Goal: Task Accomplishment & Management: Use online tool/utility

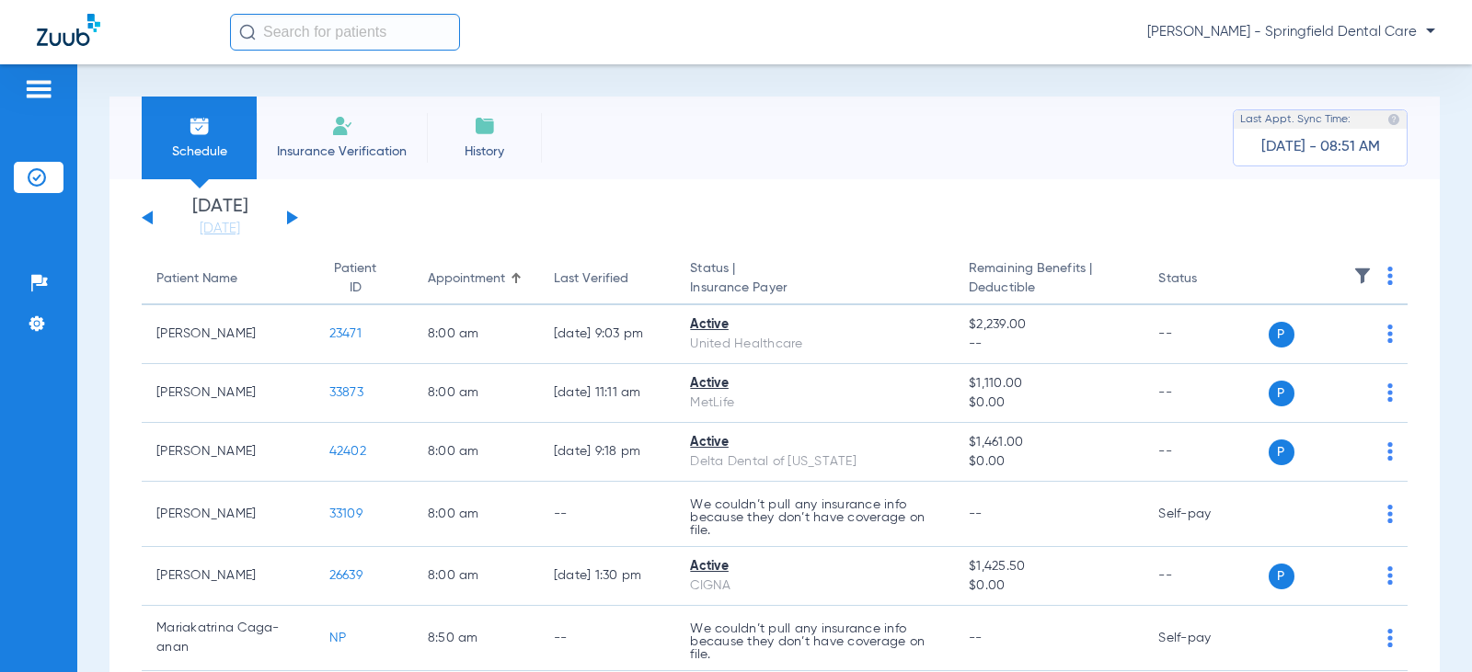
click at [409, 40] on input "text" at bounding box center [345, 32] width 230 height 37
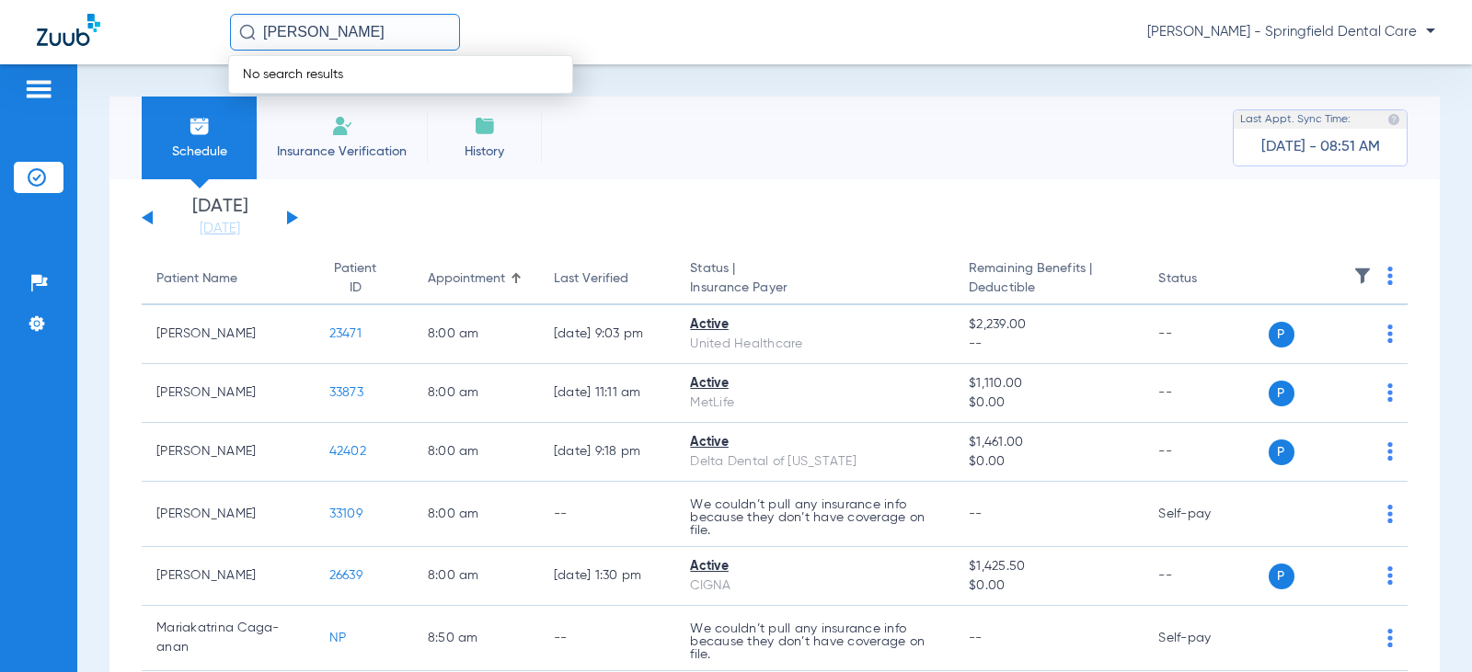
drag, startPoint x: 410, startPoint y: 35, endPoint x: 2, endPoint y: 40, distance: 408.5
click at [2, 40] on div "[PERSON_NAME] No search results [PERSON_NAME] - Springfield Dental Care" at bounding box center [736, 32] width 1472 height 64
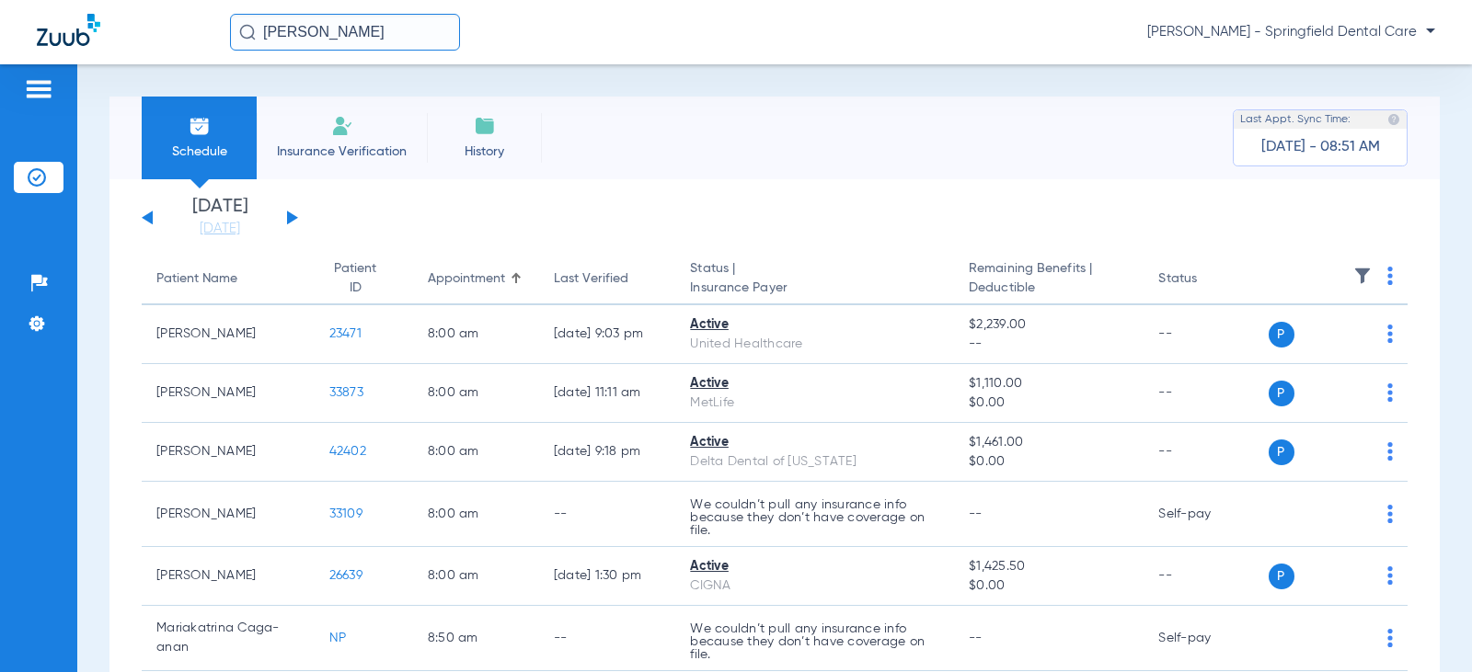
click at [385, 43] on input "[PERSON_NAME]" at bounding box center [345, 32] width 230 height 37
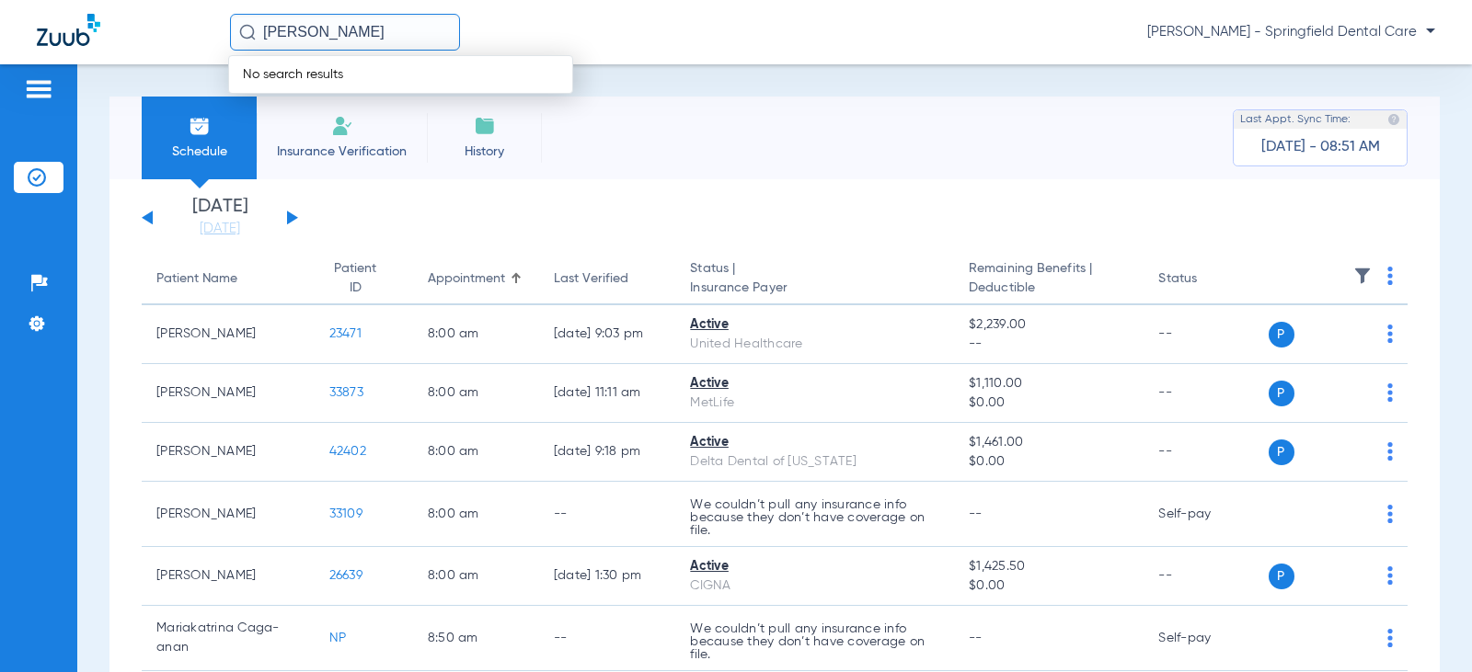
click at [388, 32] on input "[PERSON_NAME]" at bounding box center [345, 32] width 230 height 37
type input "[PERSON_NAME]"
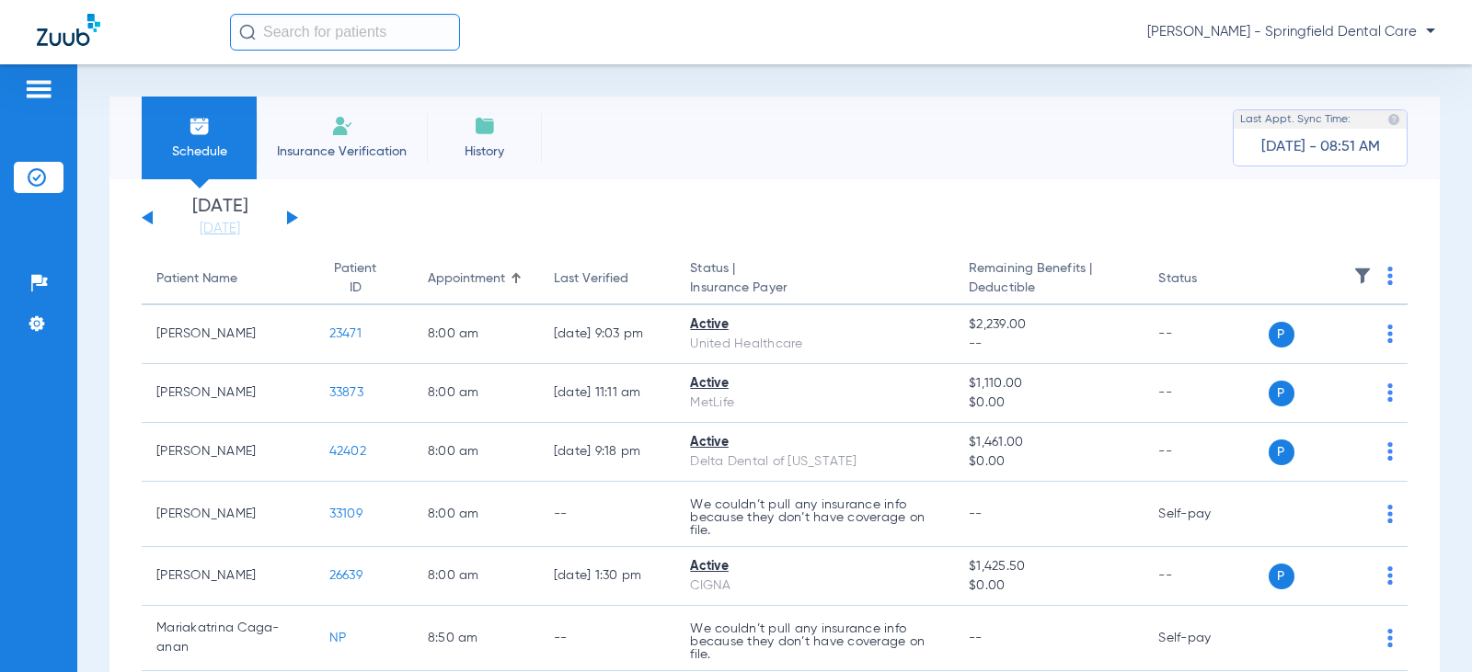
click at [419, 25] on input "text" at bounding box center [345, 32] width 230 height 37
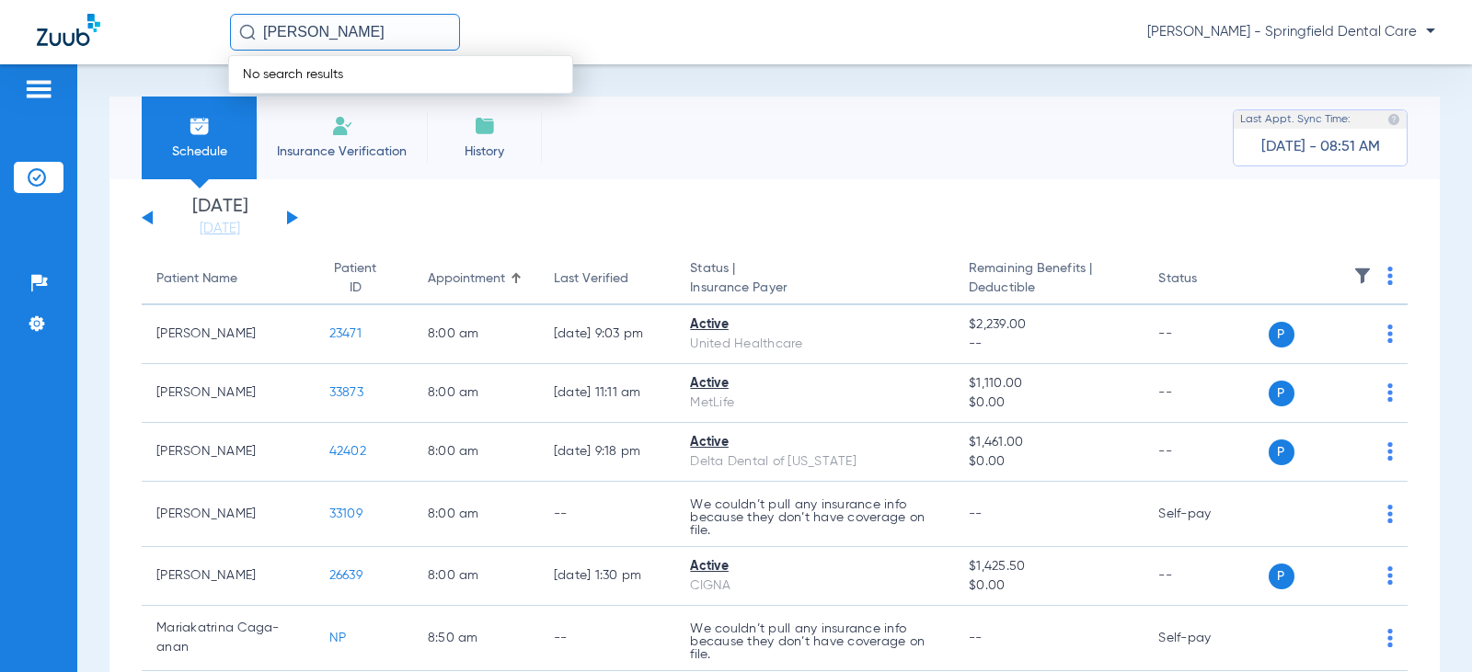
drag, startPoint x: 396, startPoint y: 34, endPoint x: 247, endPoint y: 39, distance: 148.2
click at [247, 39] on div "[PERSON_NAME]" at bounding box center [345, 32] width 230 height 37
click at [456, 39] on input "[PERSON_NAME]" at bounding box center [345, 32] width 230 height 37
type input "[PERSON_NAME]"
click at [465, 35] on div "christina mouser No search results Jeovanny Perez - Springfield Dental Care" at bounding box center [832, 32] width 1205 height 37
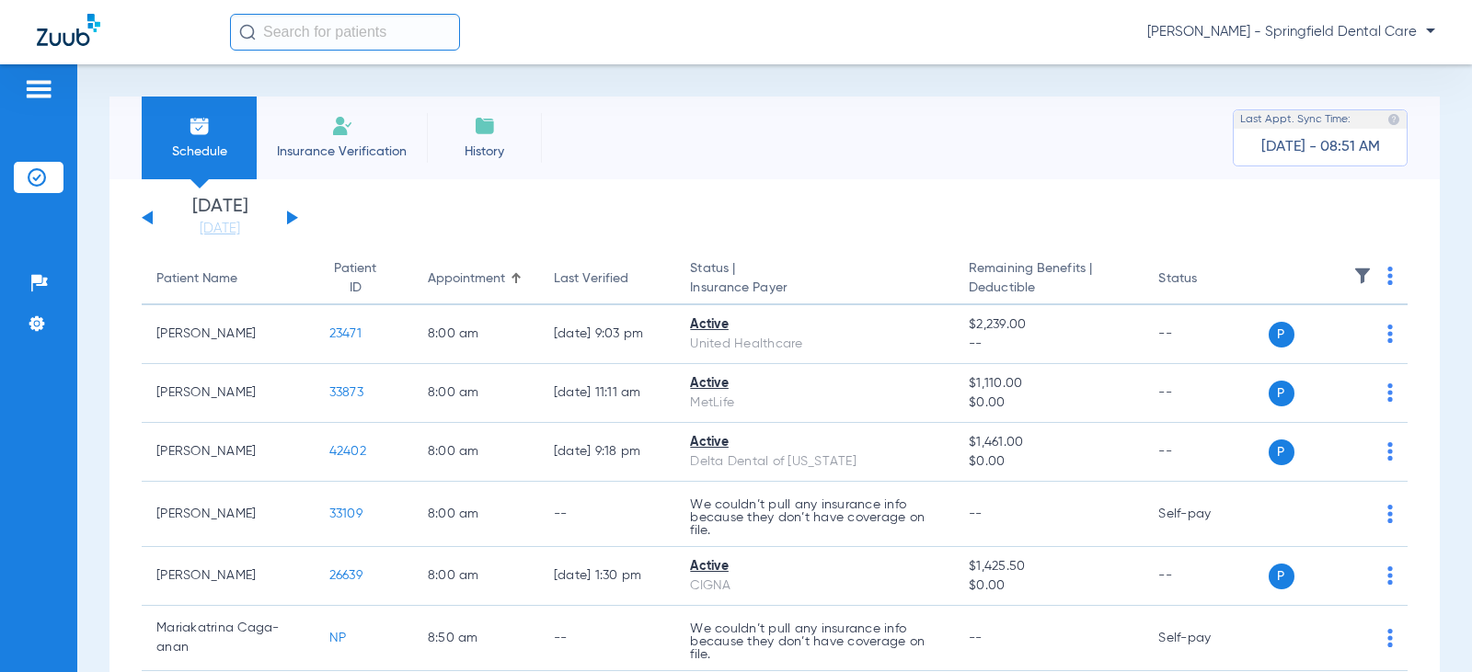
click at [357, 19] on input "text" at bounding box center [345, 32] width 230 height 37
paste input "[PERSON_NAME]"
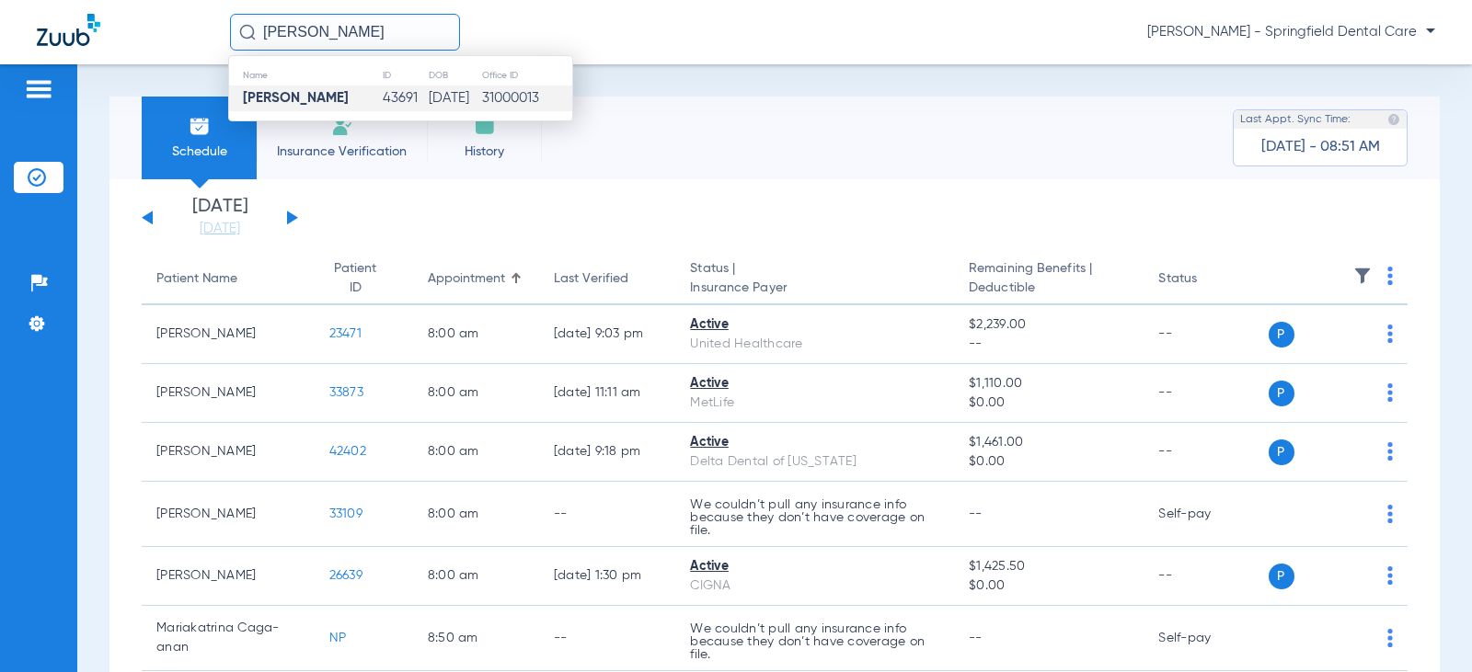
type input "[PERSON_NAME]"
click at [295, 96] on strong "Christina Mouser" at bounding box center [296, 98] width 106 height 14
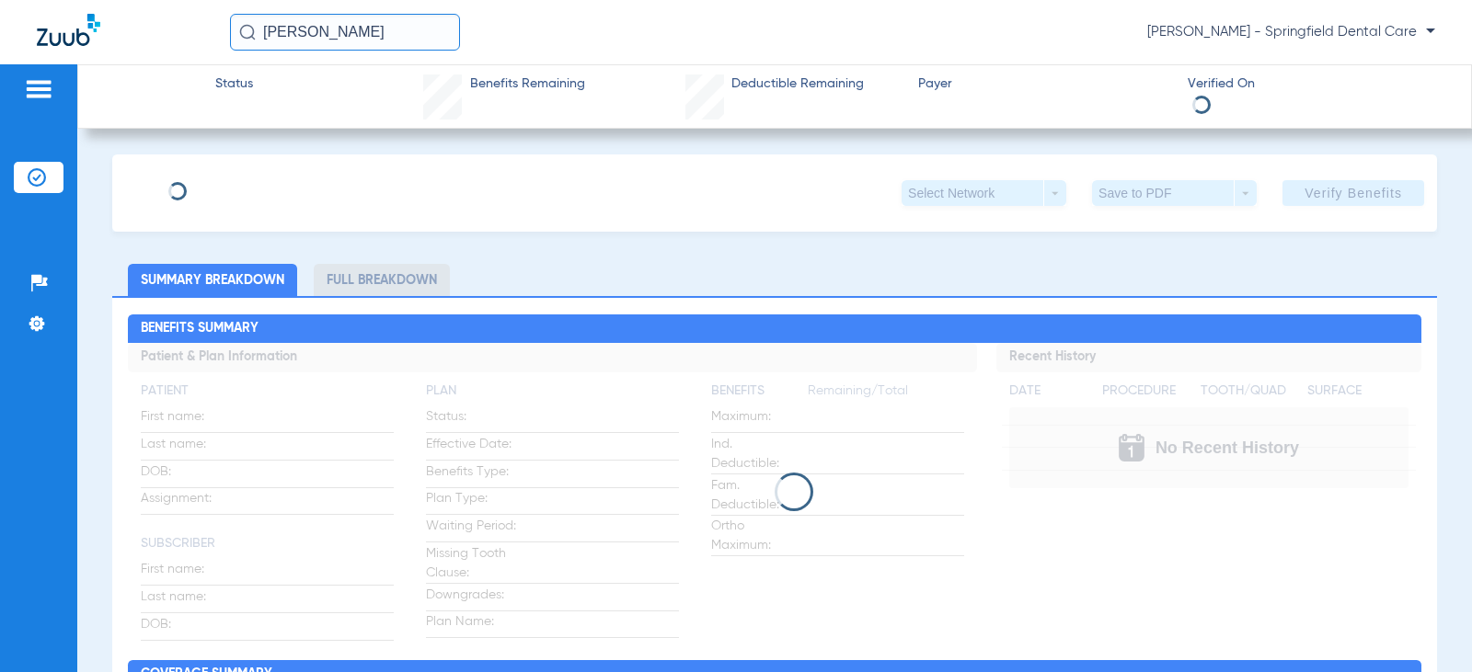
type input "Christina"
type input "Mouser"
type input "10/15/1973"
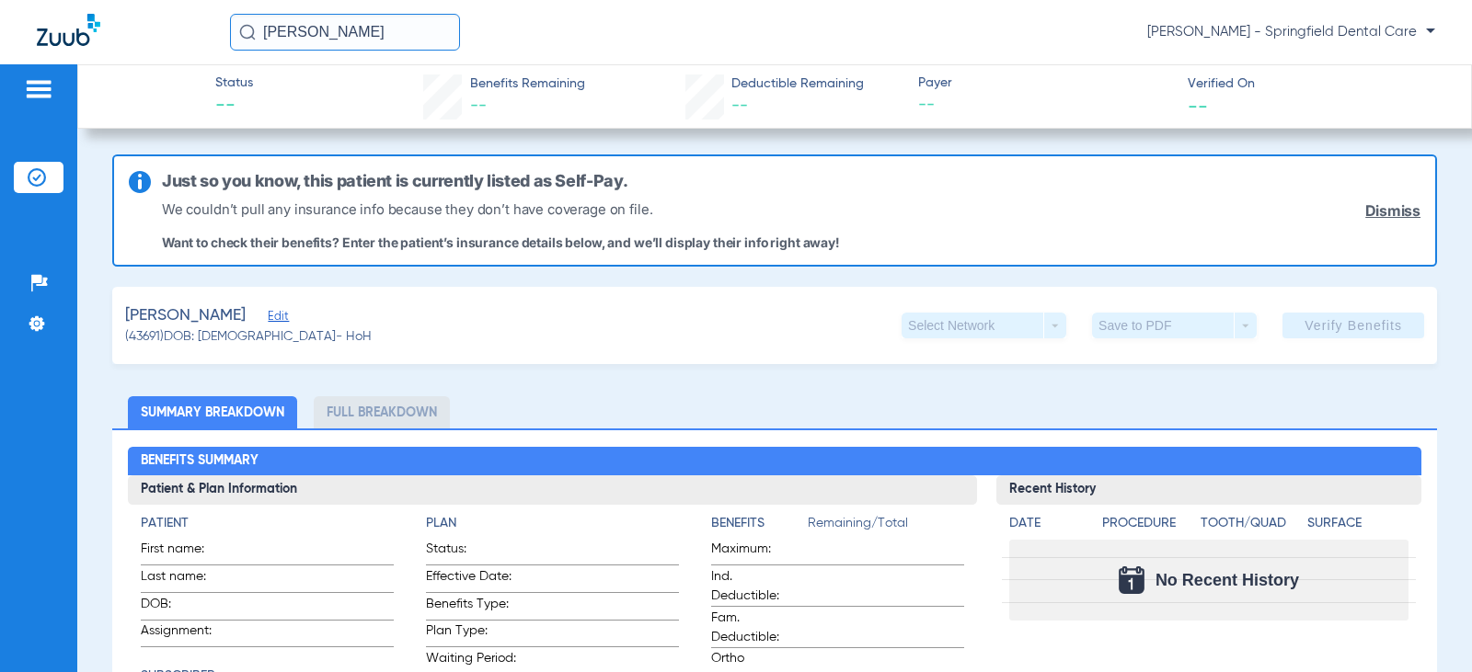
click at [281, 314] on span "Edit" at bounding box center [276, 318] width 17 height 17
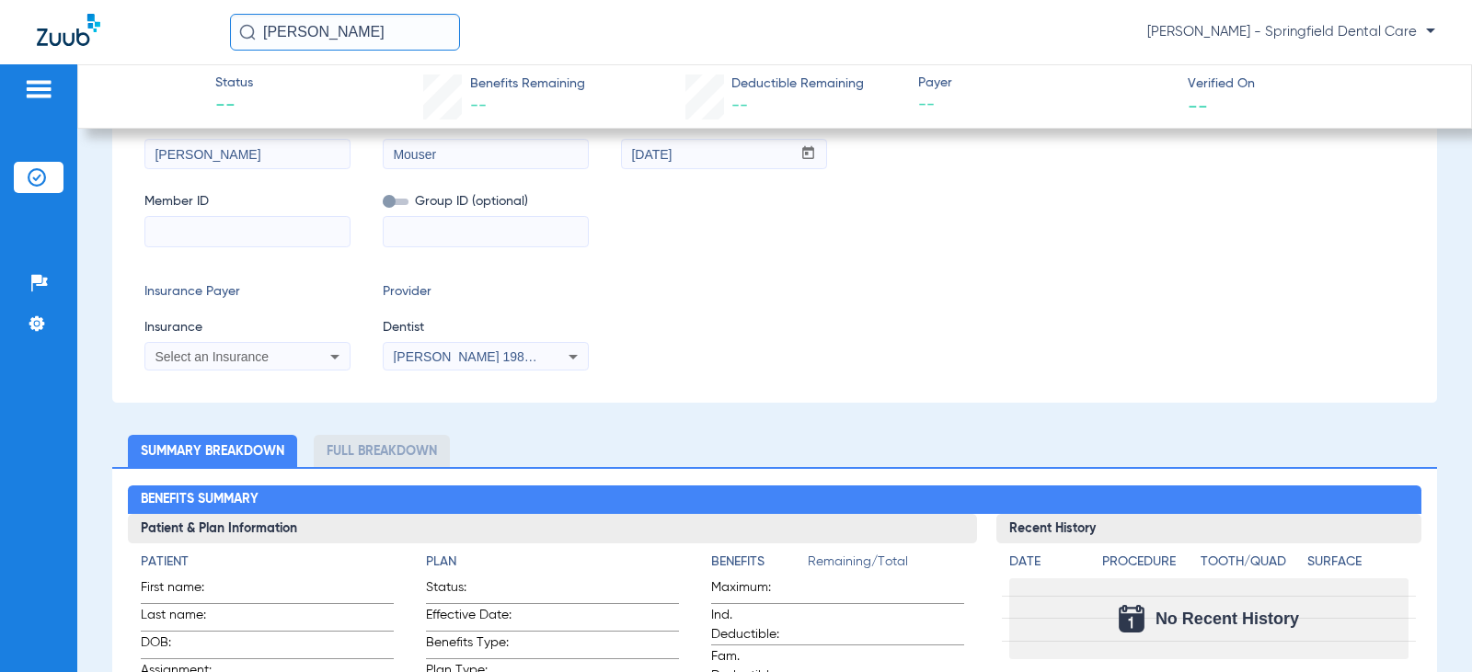
scroll to position [276, 0]
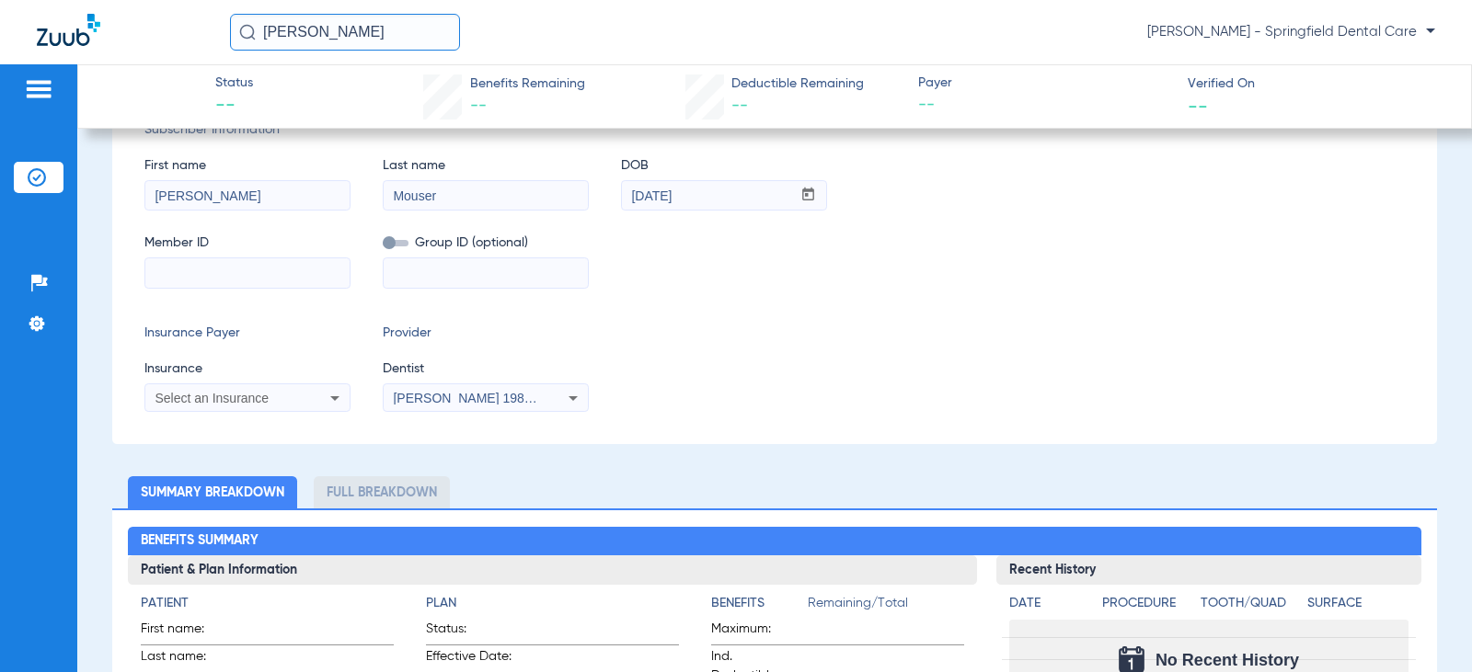
click at [219, 281] on input at bounding box center [247, 272] width 204 height 29
type input "H70664918"
click at [304, 397] on div "Select an Insurance" at bounding box center [247, 398] width 204 height 22
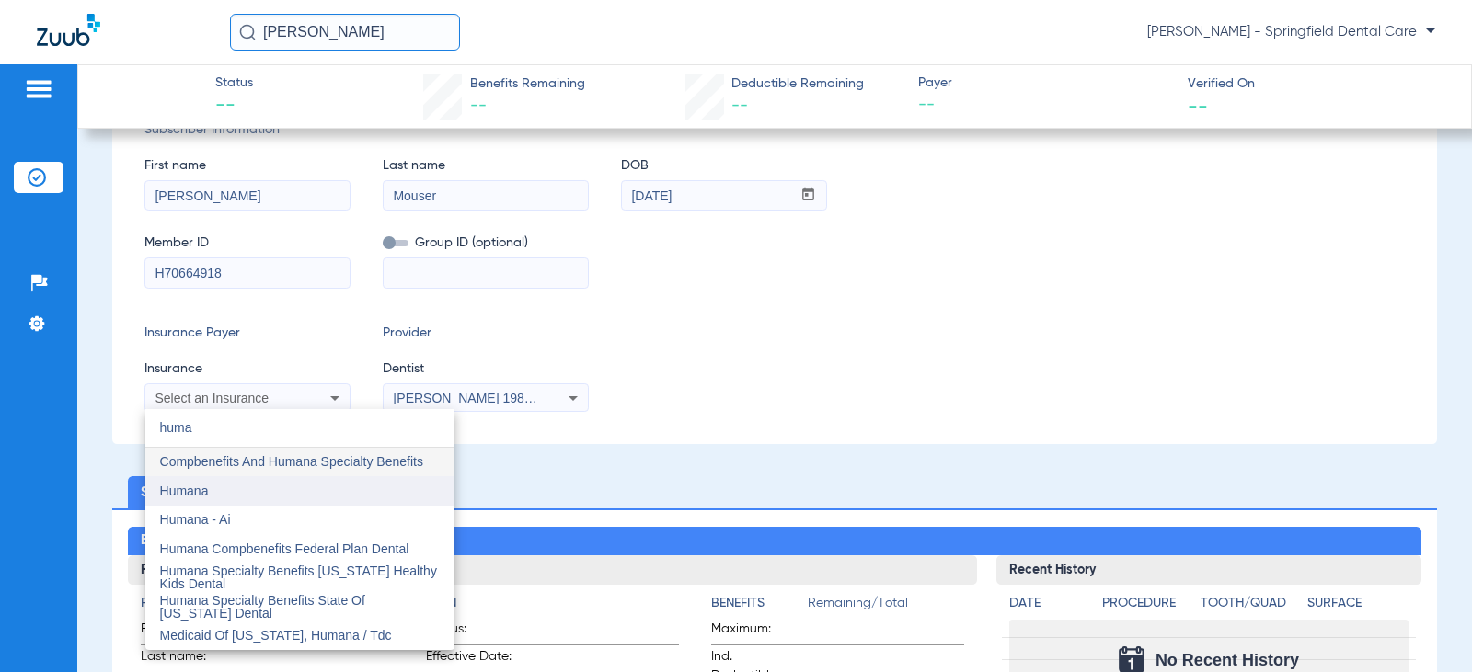
type input "huma"
click at [307, 486] on mat-option "Humana" at bounding box center [299, 490] width 309 height 29
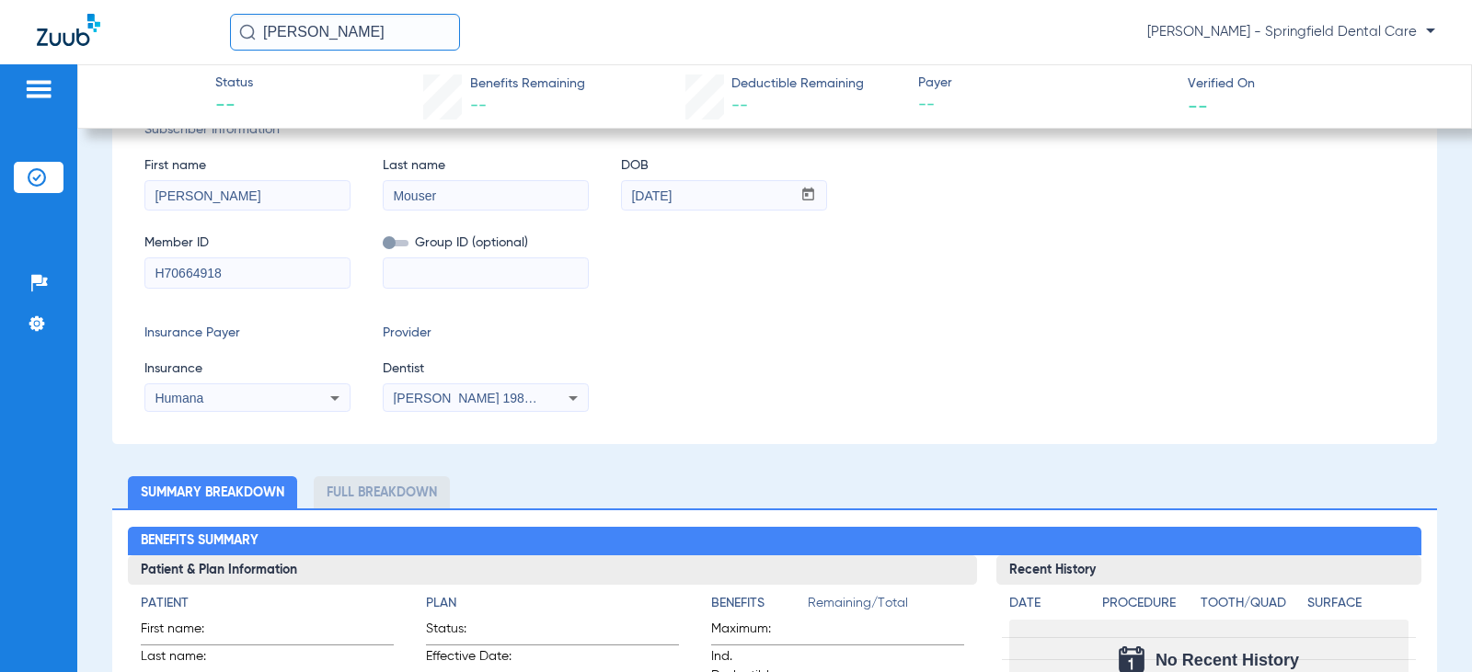
click at [408, 410] on mat-select "Garciela Grammer 1982829420" at bounding box center [486, 398] width 206 height 29
click at [419, 400] on span "Garciela Grammer 1982829420" at bounding box center [483, 398] width 181 height 15
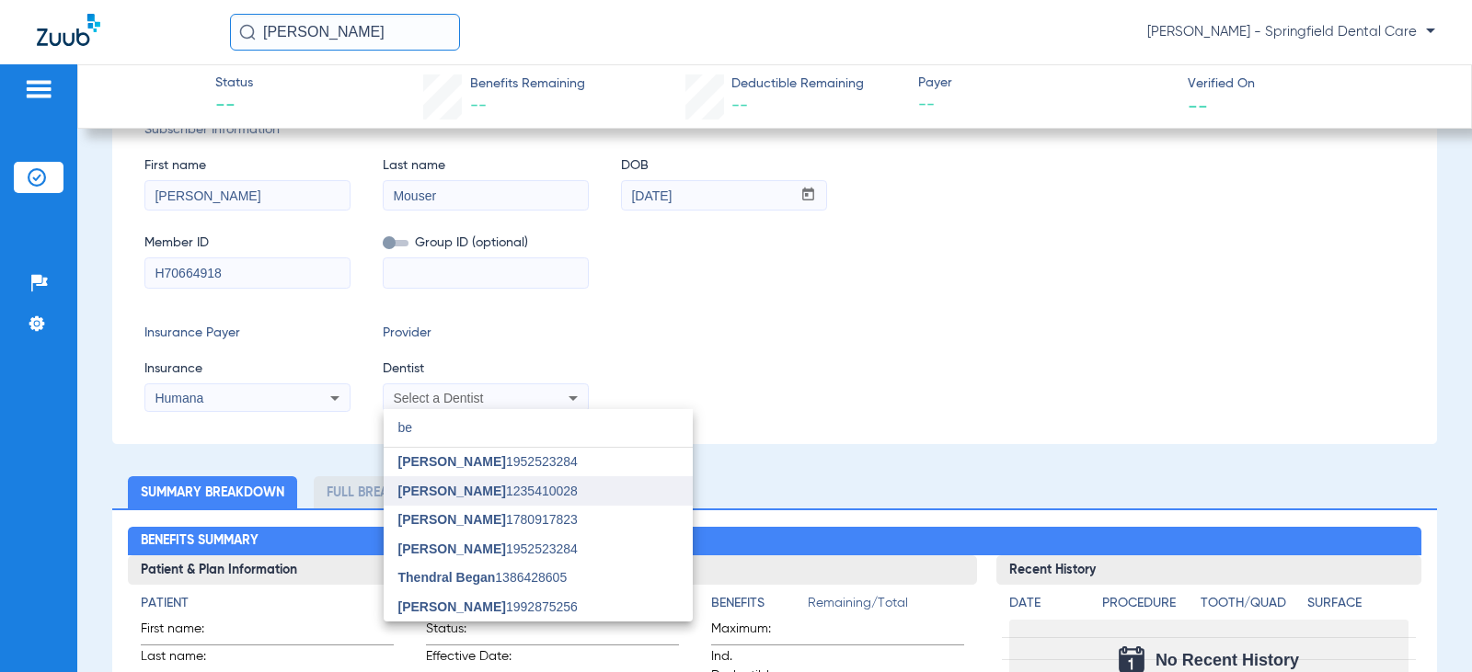
type input "be"
drag, startPoint x: 437, startPoint y: 497, endPoint x: 482, endPoint y: 488, distance: 46.0
click at [438, 497] on span "Stacie Beasley" at bounding box center [452, 491] width 108 height 15
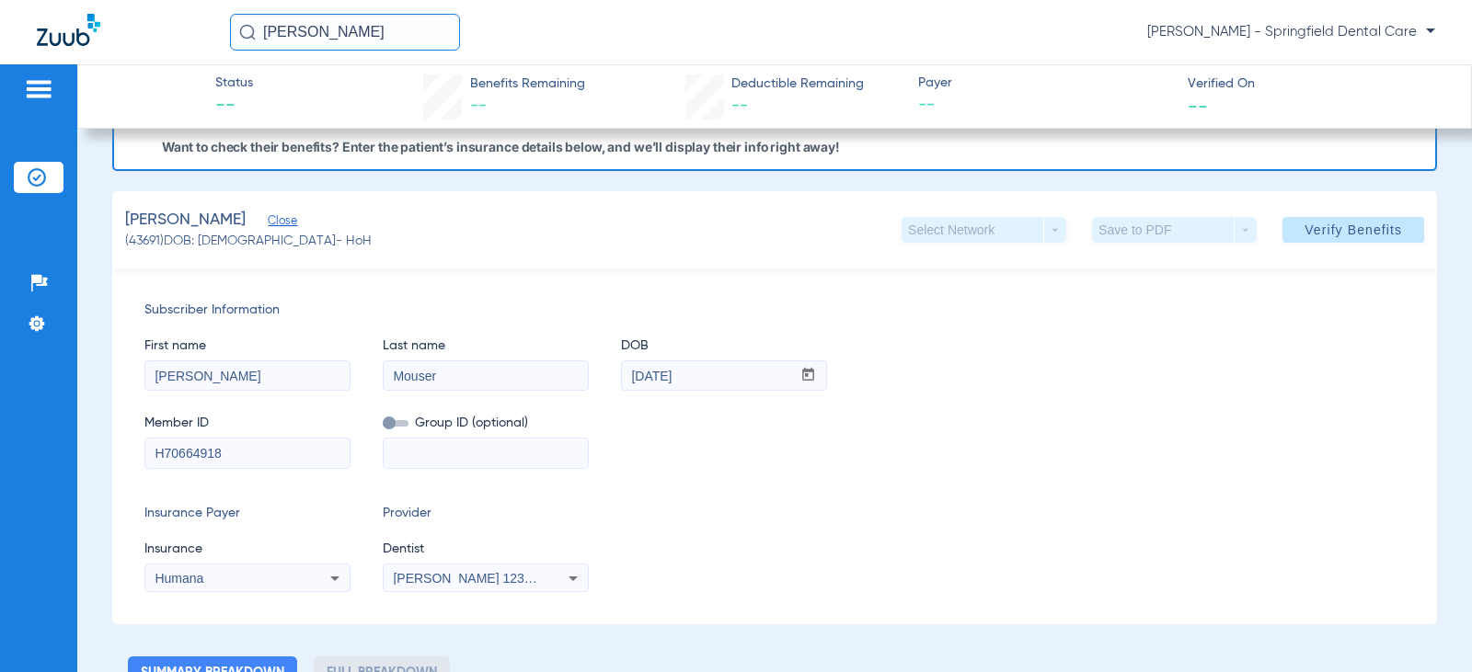
scroll to position [0, 0]
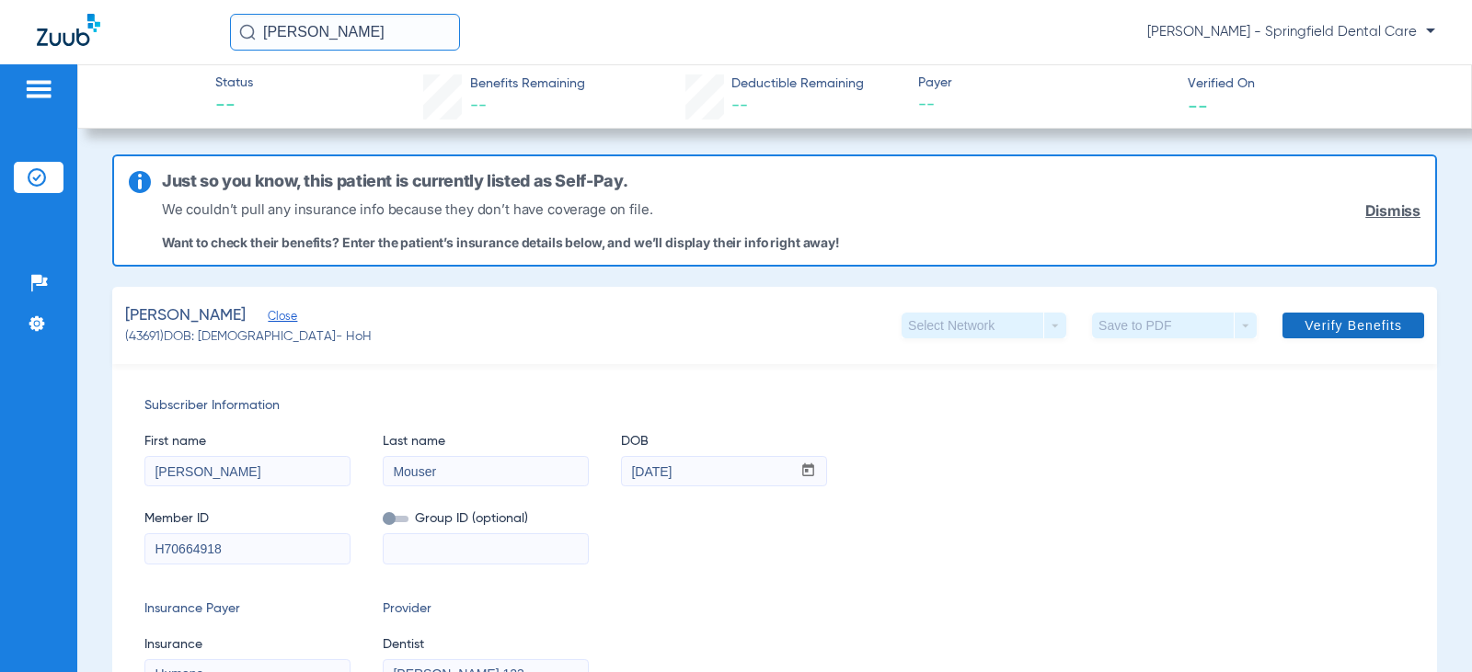
click at [1303, 335] on span at bounding box center [1353, 326] width 142 height 44
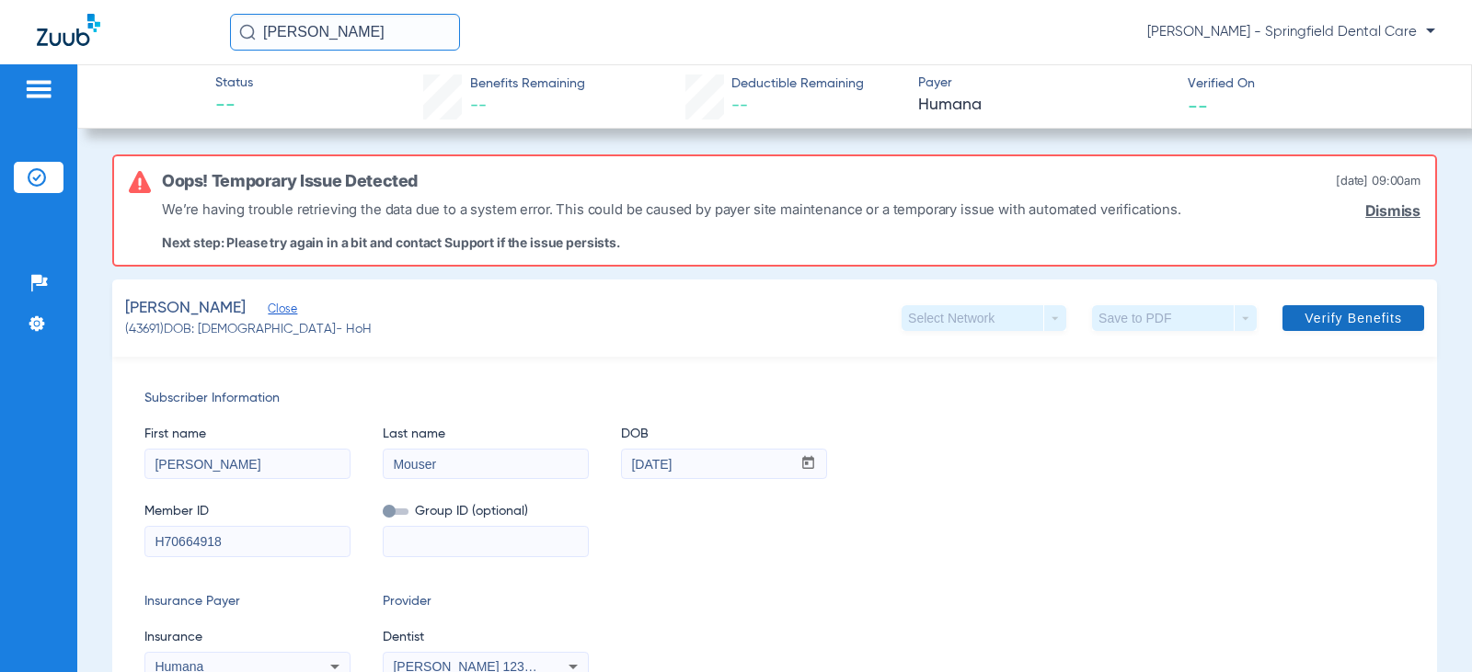
click at [1342, 313] on span "Verify Benefits" at bounding box center [1353, 318] width 98 height 15
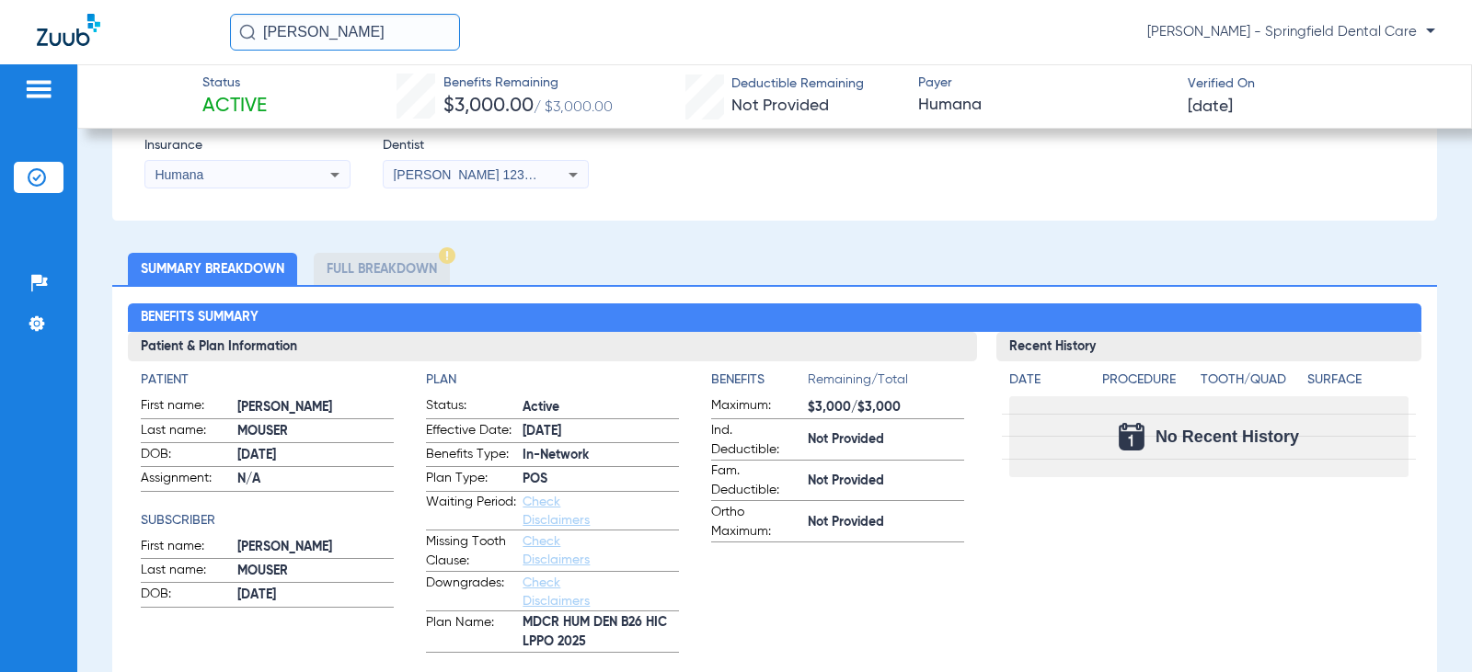
scroll to position [368, 0]
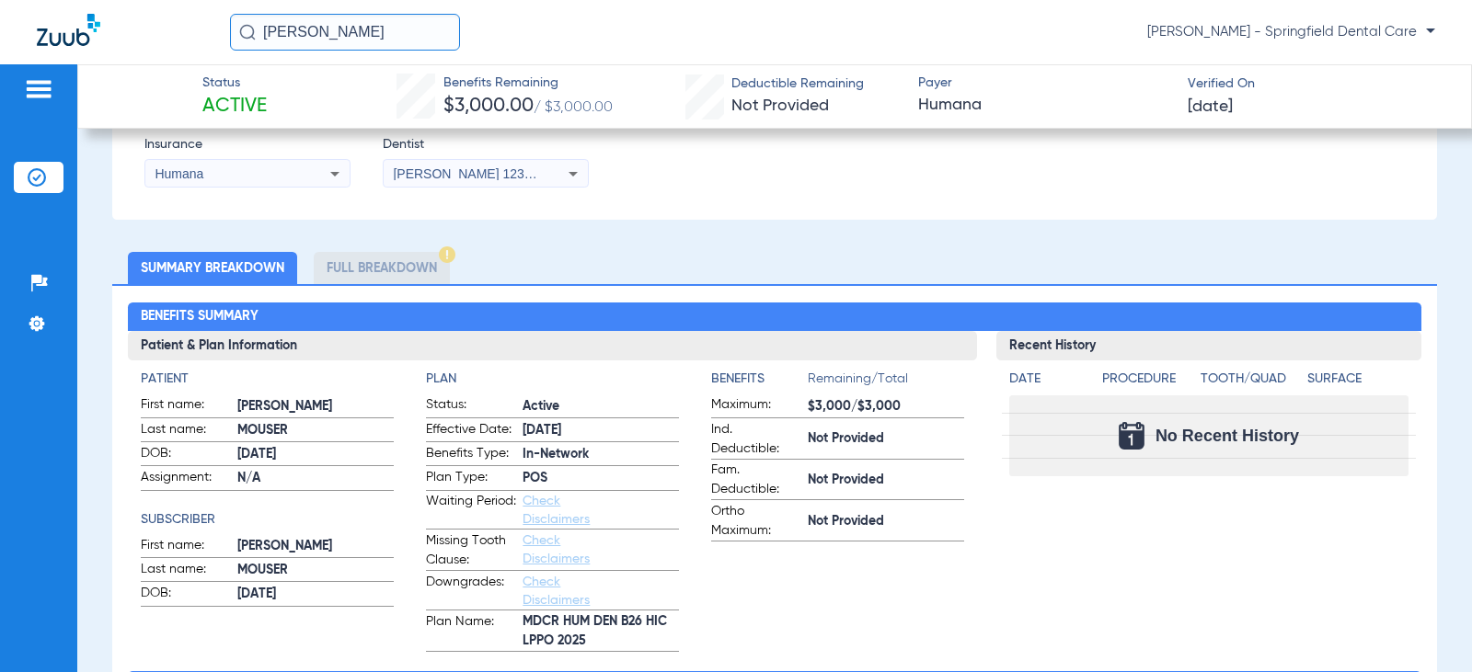
click at [397, 260] on li "Full Breakdown" at bounding box center [382, 268] width 136 height 32
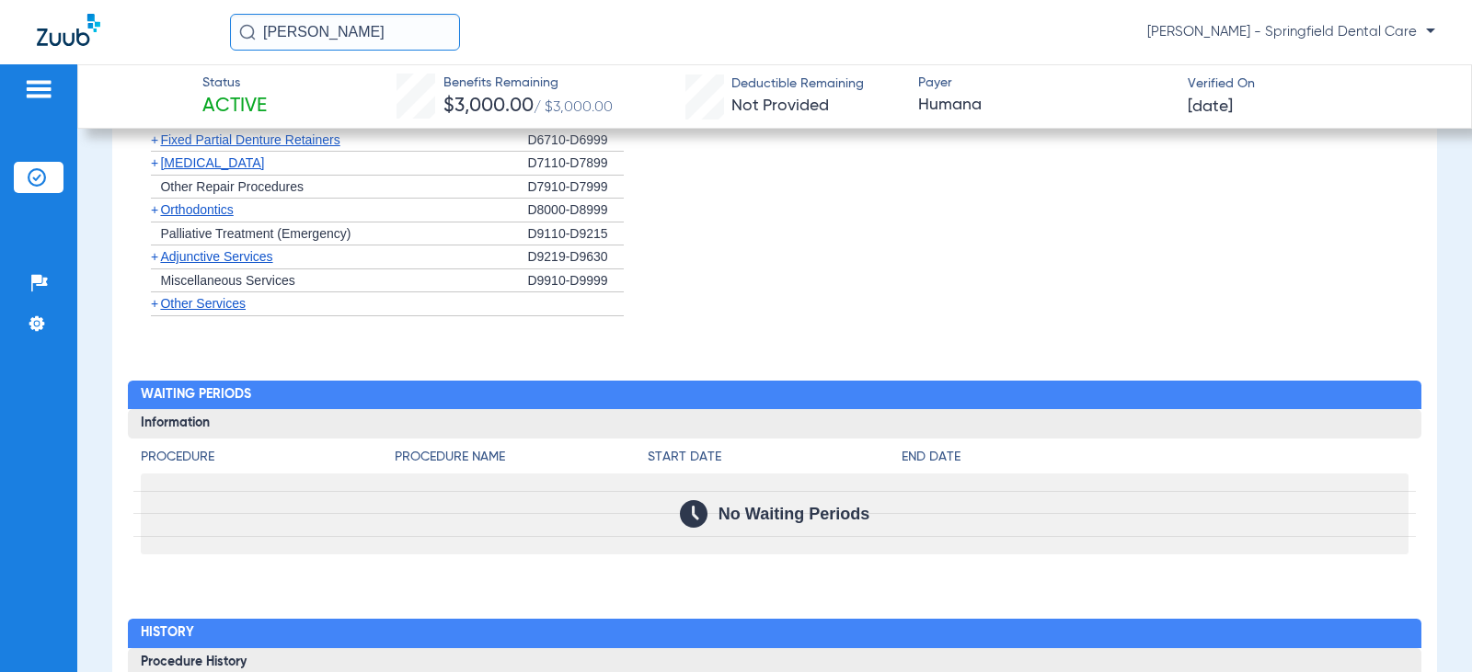
scroll to position [2273, 0]
